Goal: Information Seeking & Learning: Find specific page/section

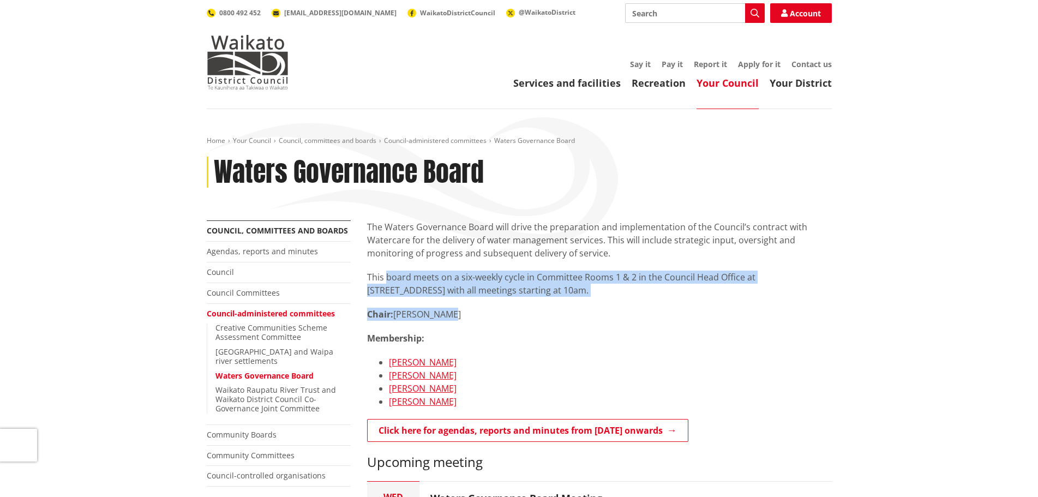
drag, startPoint x: 462, startPoint y: 315, endPoint x: 387, endPoint y: 273, distance: 86.0
click at [387, 273] on div "The Waters Governance Board will drive the preparation and implementation of th…" at bounding box center [599, 345] width 465 height 250
click at [387, 273] on p "This board meets on a six-weekly cycle in Committee Rooms 1 & 2 in the Council …" at bounding box center [599, 283] width 465 height 26
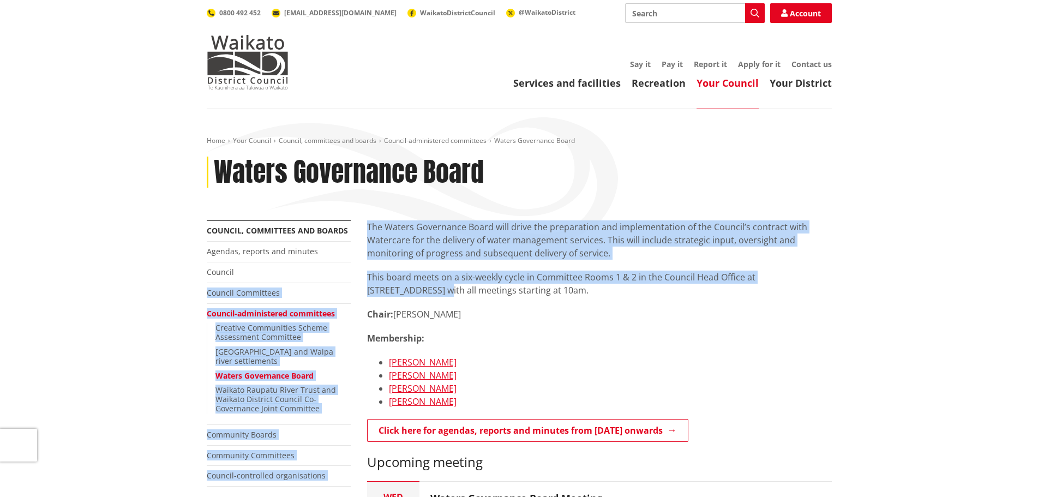
drag, startPoint x: 325, startPoint y: 262, endPoint x: 810, endPoint y: 262, distance: 484.7
click at [698, 282] on p "This board meets on a six-weekly cycle in Committee Rooms 1 & 2 in the Council …" at bounding box center [599, 283] width 465 height 26
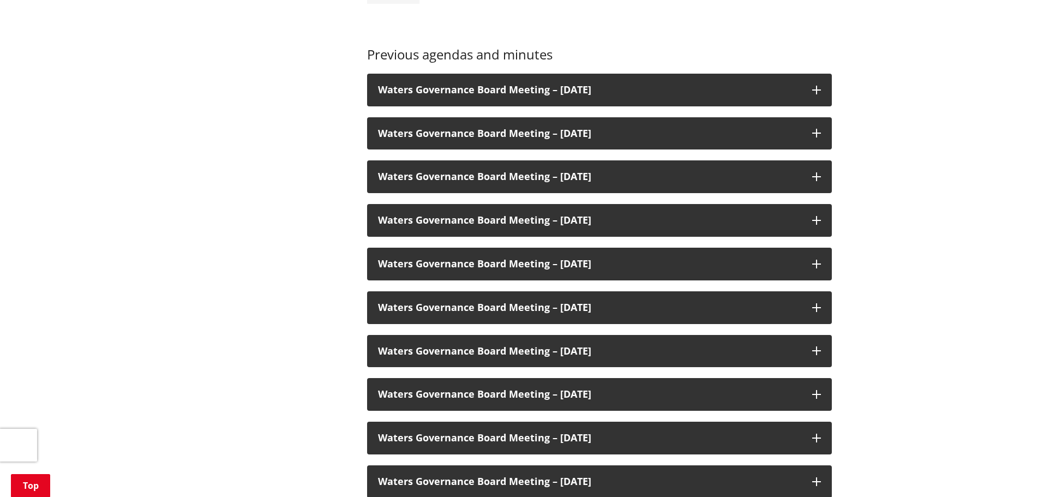
scroll to position [164, 0]
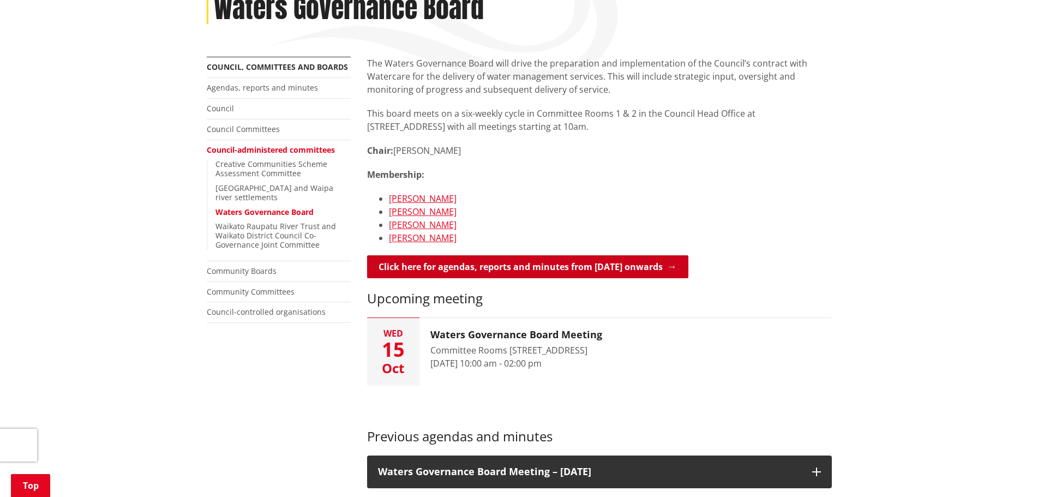
click at [521, 262] on link "Click here for agendas, reports and minutes from [DATE] onwards" at bounding box center [527, 266] width 321 height 23
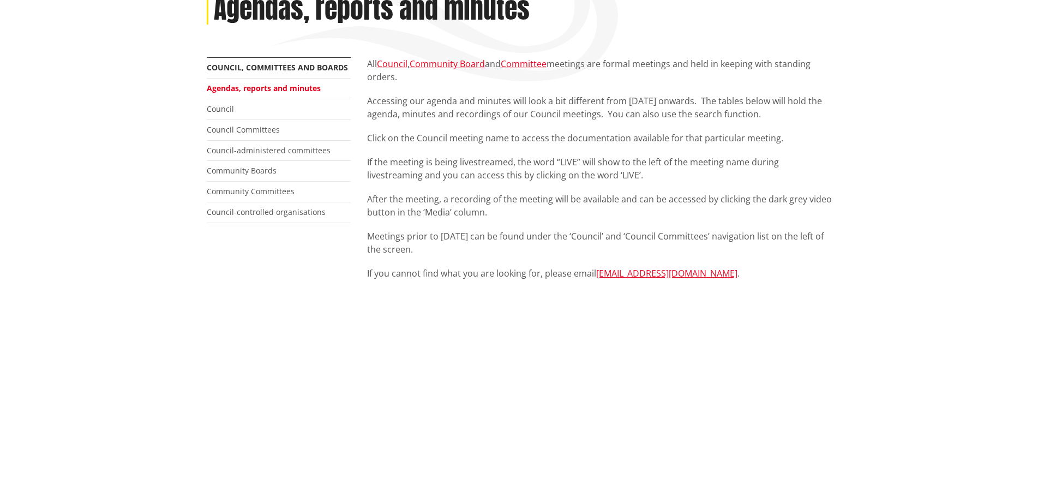
scroll to position [55, 0]
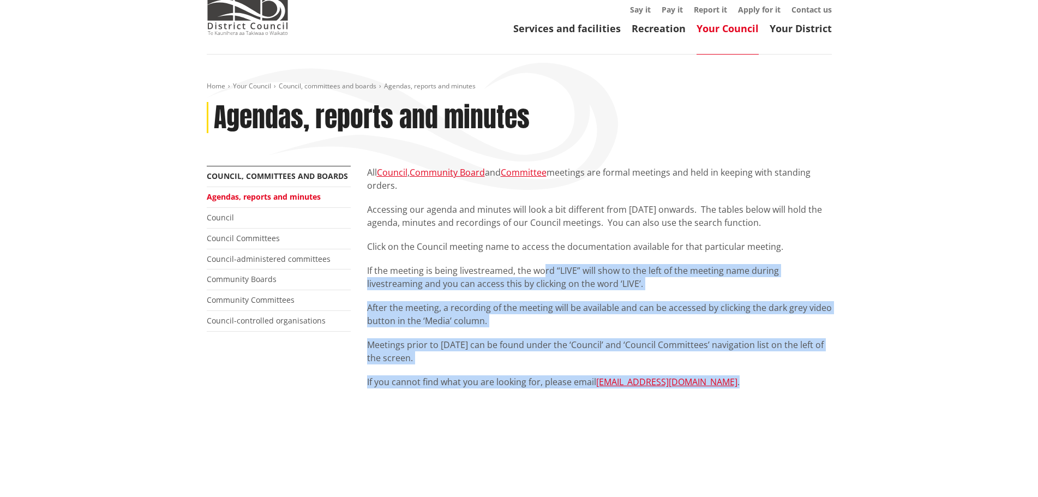
drag, startPoint x: 745, startPoint y: 382, endPoint x: 534, endPoint y: 246, distance: 250.9
click at [534, 246] on div "All Council , Community Board and Committee meetings are formal meetings and he…" at bounding box center [599, 277] width 465 height 222
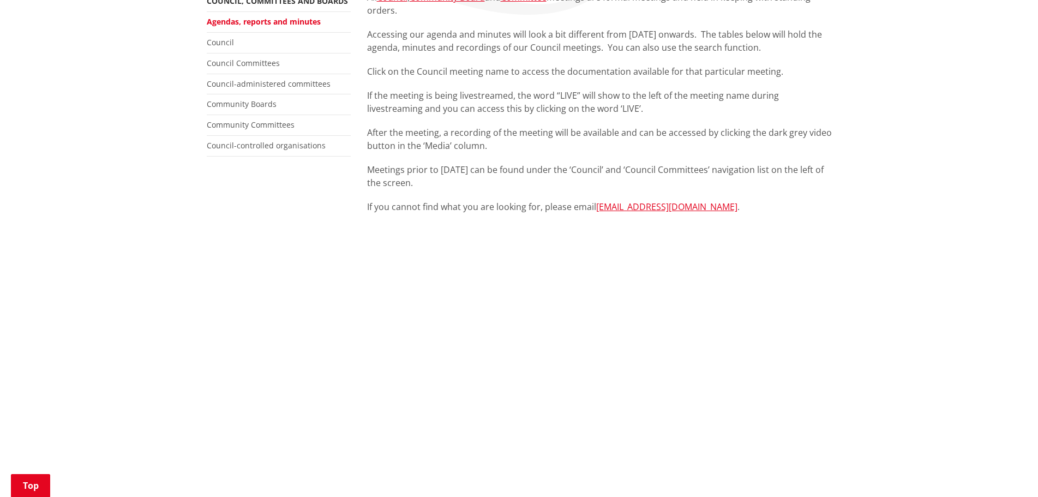
scroll to position [382, 0]
